Goal: Understand process/instructions

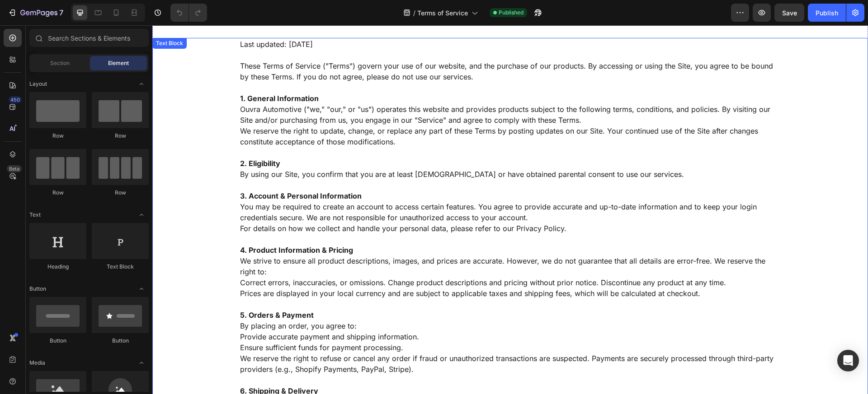
scroll to position [115, 0]
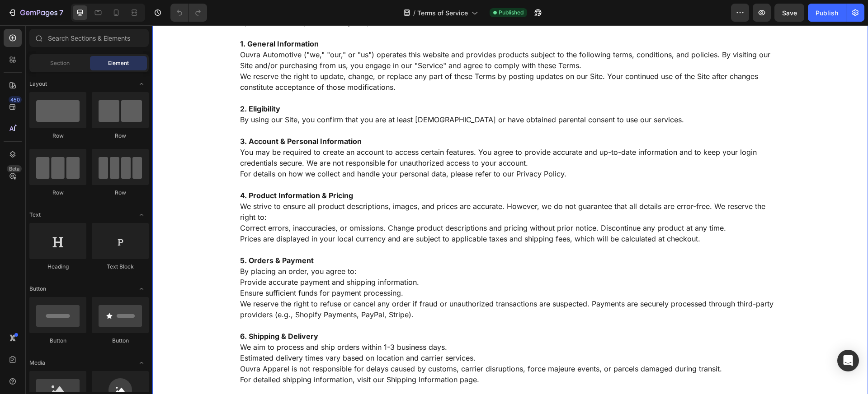
click at [300, 351] on p "We aim to process and ship orders within 1-3 business days." at bounding box center [510, 347] width 540 height 11
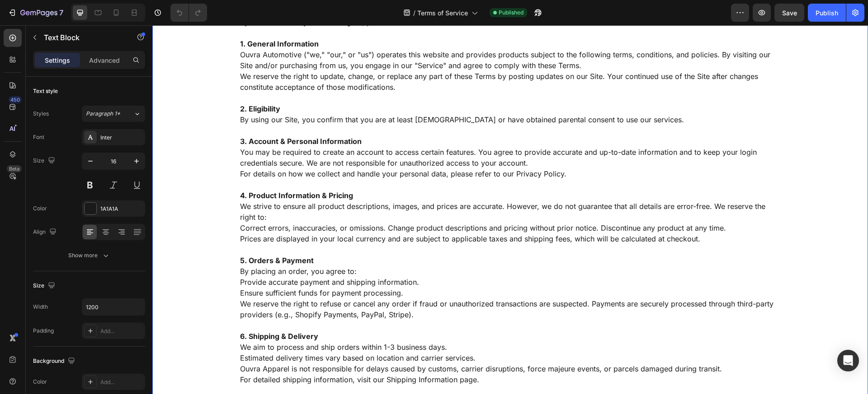
click at [300, 350] on p "We aim to process and ship orders within 1-3 business days." at bounding box center [510, 347] width 540 height 11
click at [289, 371] on p "Ouvra Apparel is not responsible for delays caused by customs, carrier disrupti…" at bounding box center [510, 369] width 540 height 11
click at [283, 370] on p "Ouvra Apparel is not responsible for delays caused by customs, carrier disrupti…" at bounding box center [510, 369] width 540 height 11
drag, startPoint x: 286, startPoint y: 369, endPoint x: 265, endPoint y: 370, distance: 20.4
click at [265, 370] on p "Ouvra Apparel is not responsible for delays caused by customs, carrier disrupti…" at bounding box center [510, 369] width 540 height 11
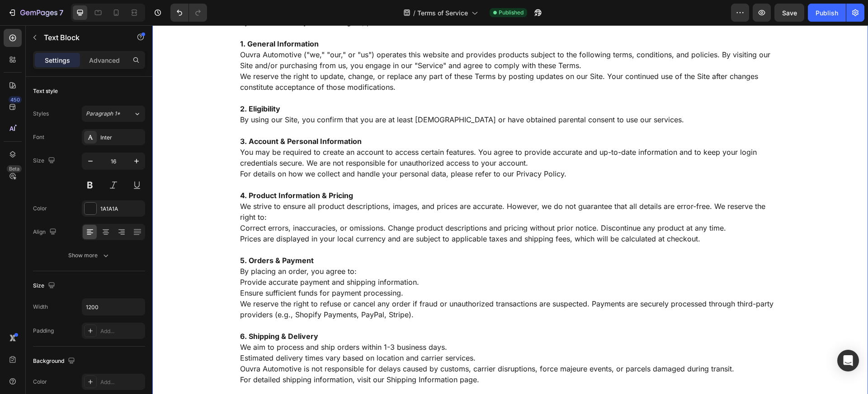
click at [379, 257] on p "5. Orders & Payment" at bounding box center [510, 260] width 540 height 11
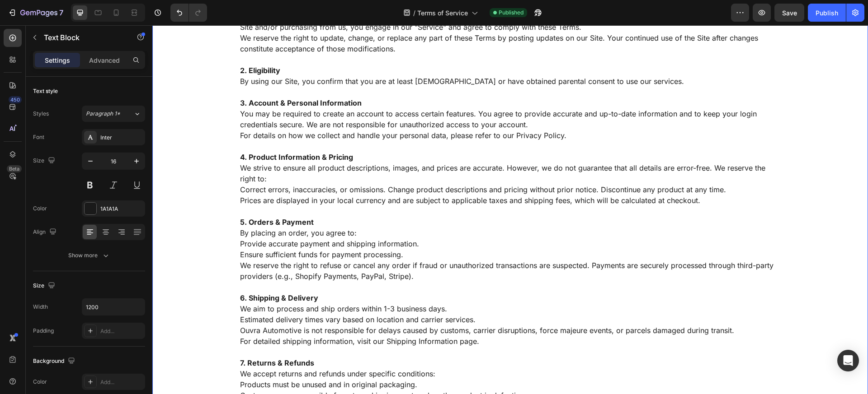
scroll to position [136, 0]
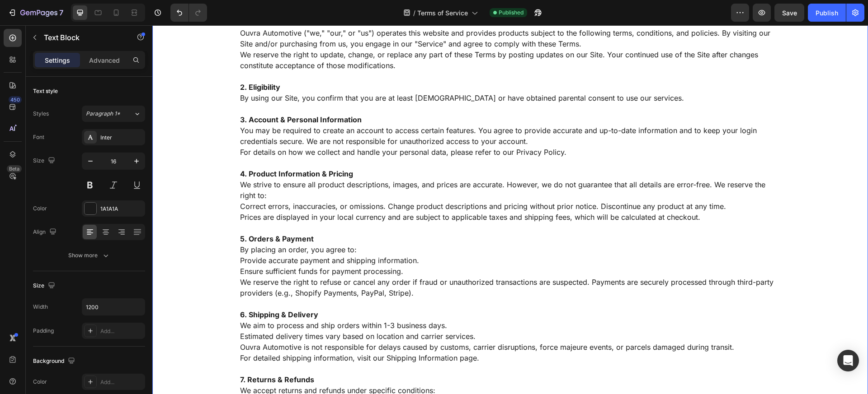
click at [287, 361] on p "For detailed shipping information, visit our Shipping Information page." at bounding box center [510, 358] width 540 height 11
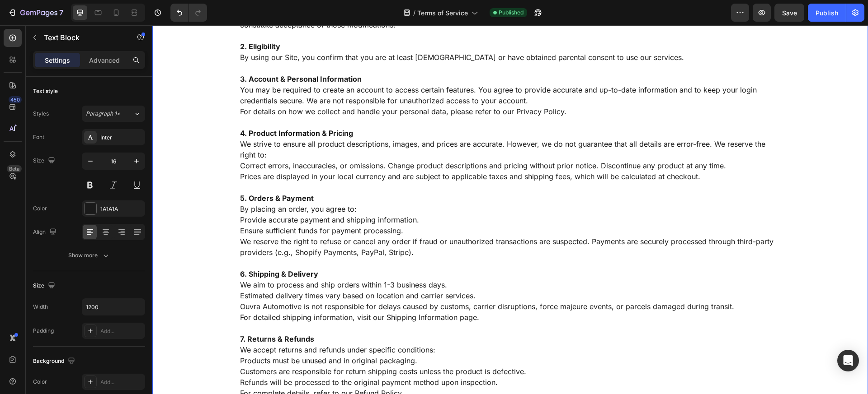
scroll to position [200, 0]
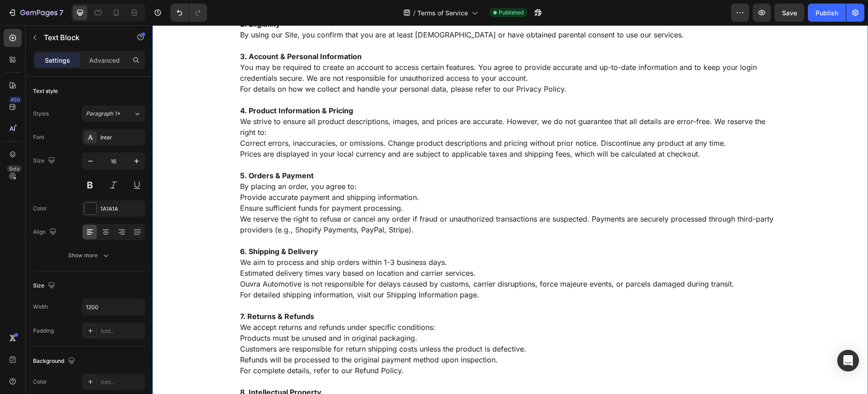
click at [334, 328] on p "We accept returns and refunds under specific conditions:" at bounding box center [510, 327] width 540 height 11
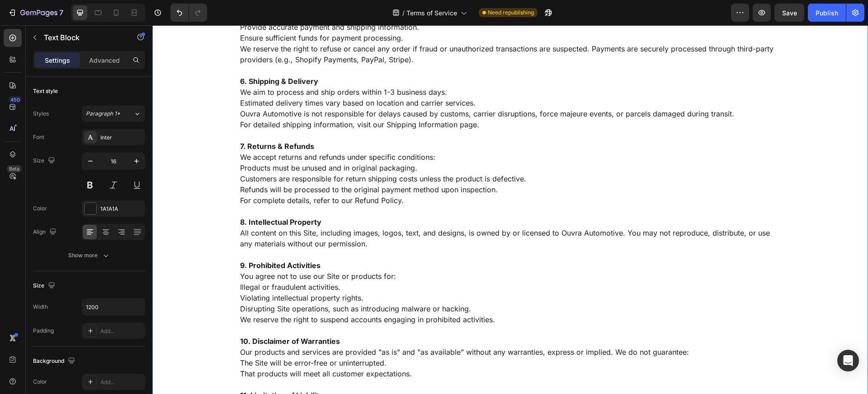
scroll to position [461, 0]
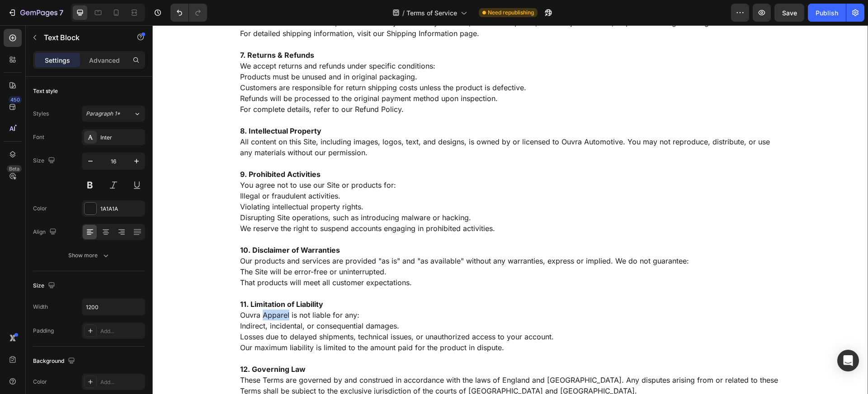
drag, startPoint x: 285, startPoint y: 318, endPoint x: 260, endPoint y: 318, distance: 24.9
click at [260, 318] on p "Ouvra Apparel is not liable for any:" at bounding box center [510, 315] width 540 height 11
click at [294, 279] on p "That products will meet all customer expectations." at bounding box center [510, 282] width 540 height 11
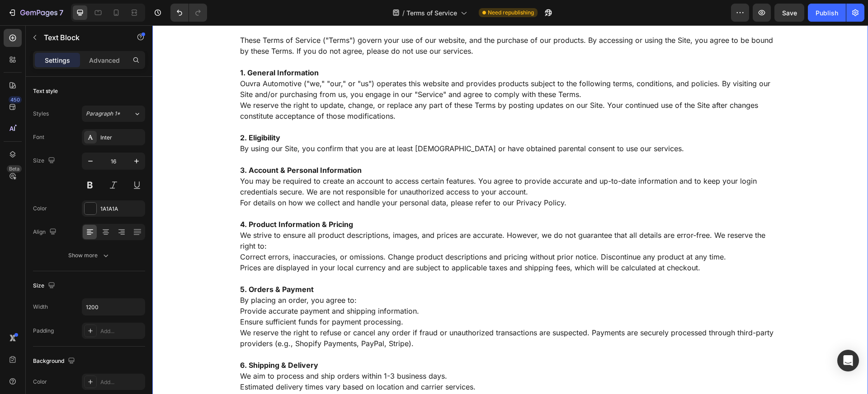
scroll to position [39, 0]
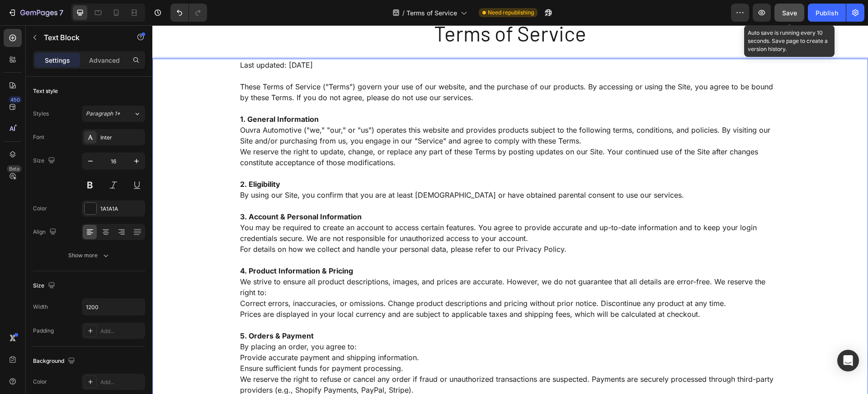
click at [780, 14] on button "Save" at bounding box center [789, 13] width 30 height 18
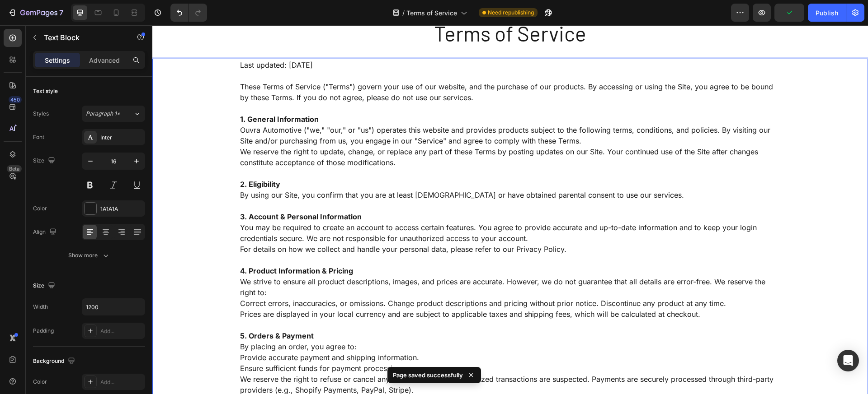
click at [705, 142] on p "Ouvra Automotive ("we," "our," or "us") operates this website and provides prod…" at bounding box center [510, 136] width 540 height 22
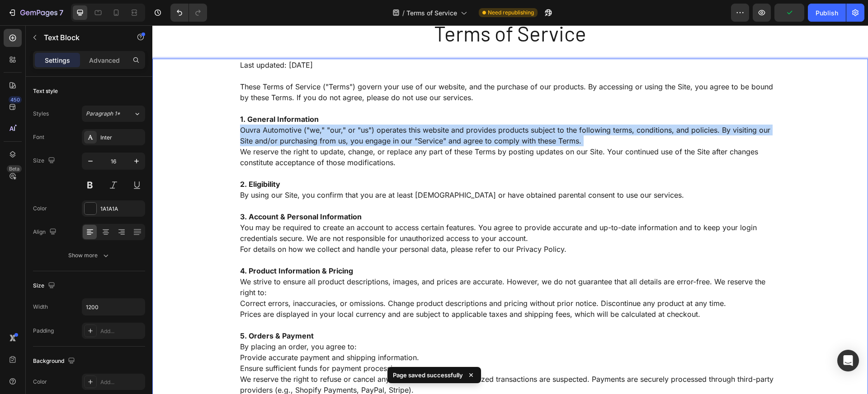
click at [705, 142] on p "Ouvra Automotive ("we," "our," or "us") operates this website and provides prod…" at bounding box center [510, 136] width 540 height 22
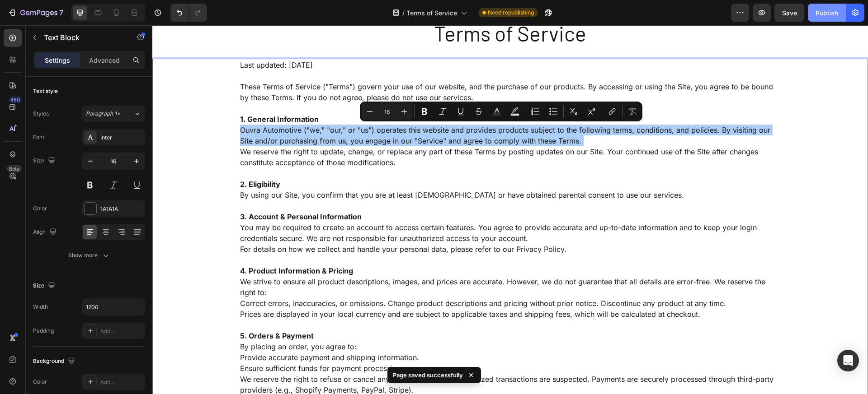
click at [826, 5] on button "Publish" at bounding box center [826, 13] width 38 height 18
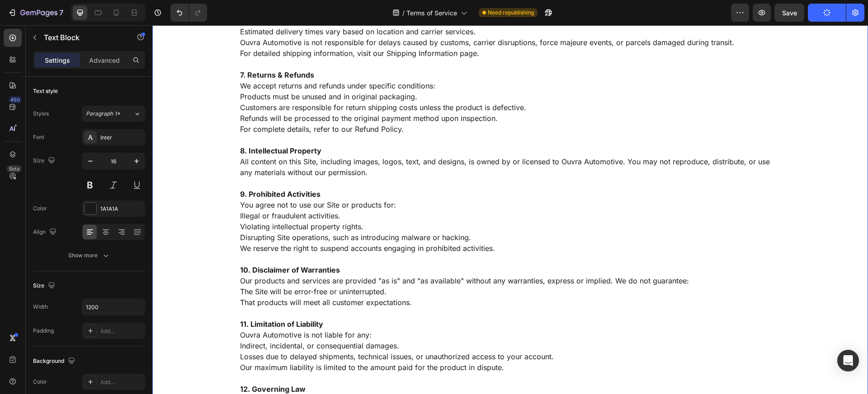
scroll to position [0, 0]
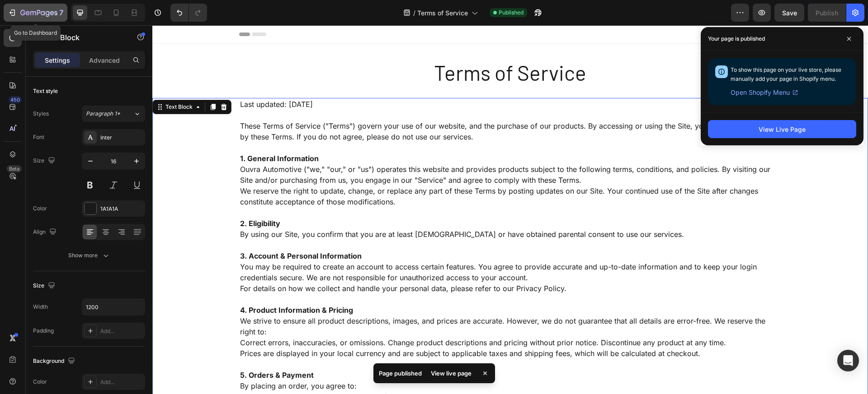
click at [42, 12] on icon "button" at bounding box center [38, 13] width 37 height 8
